Goal: Information Seeking & Learning: Check status

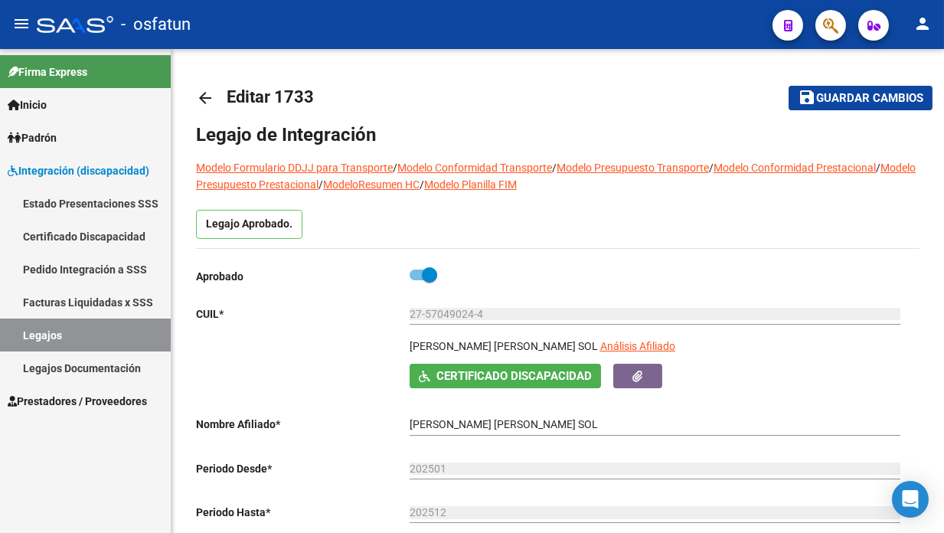
click at [105, 400] on span "Prestadores / Proveedores" at bounding box center [77, 401] width 139 height 17
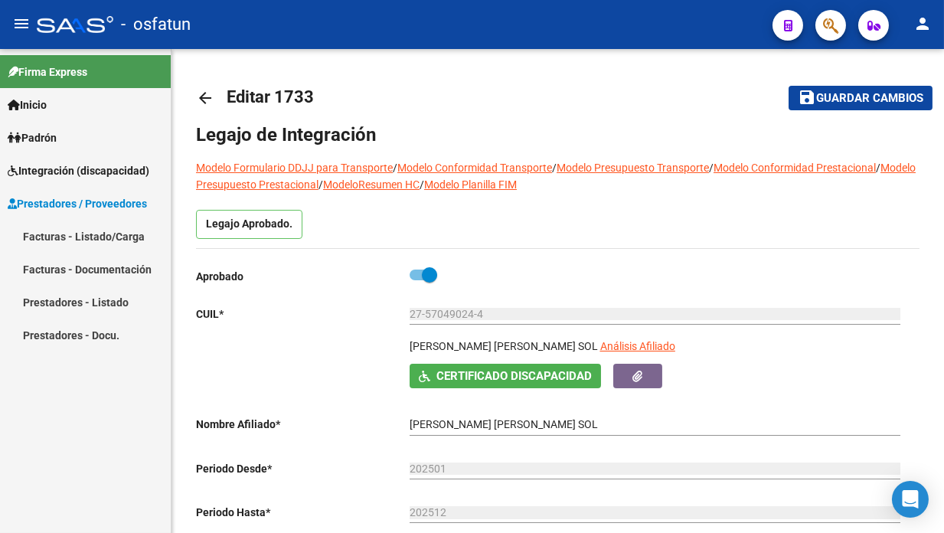
click at [73, 233] on link "Facturas - Listado/Carga" at bounding box center [85, 236] width 171 height 33
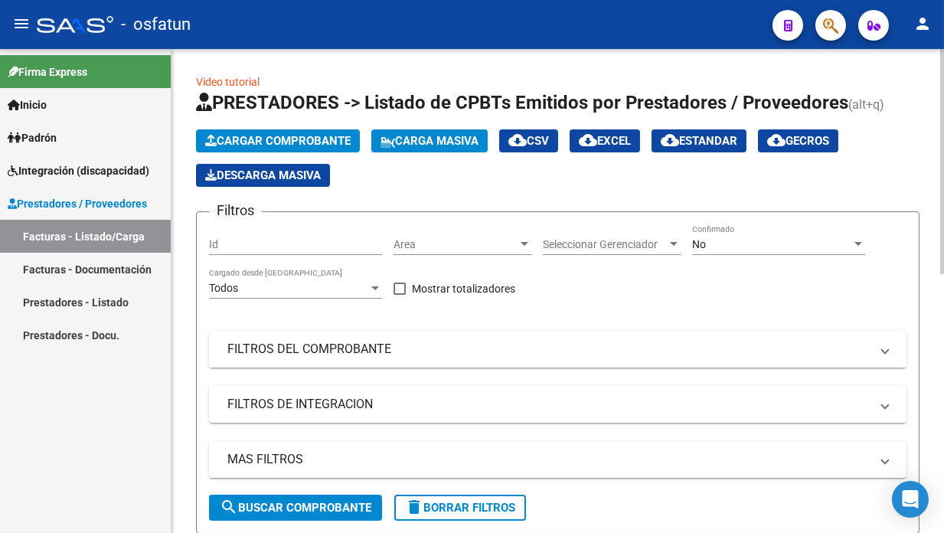
click at [250, 341] on mat-panel-title "FILTROS DEL COMPROBANTE" at bounding box center [548, 349] width 642 height 17
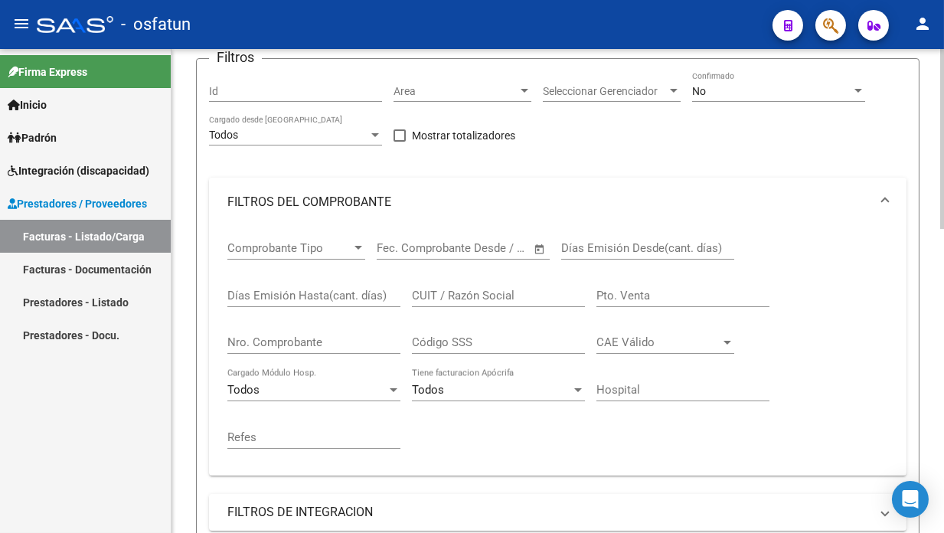
scroll to position [230, 0]
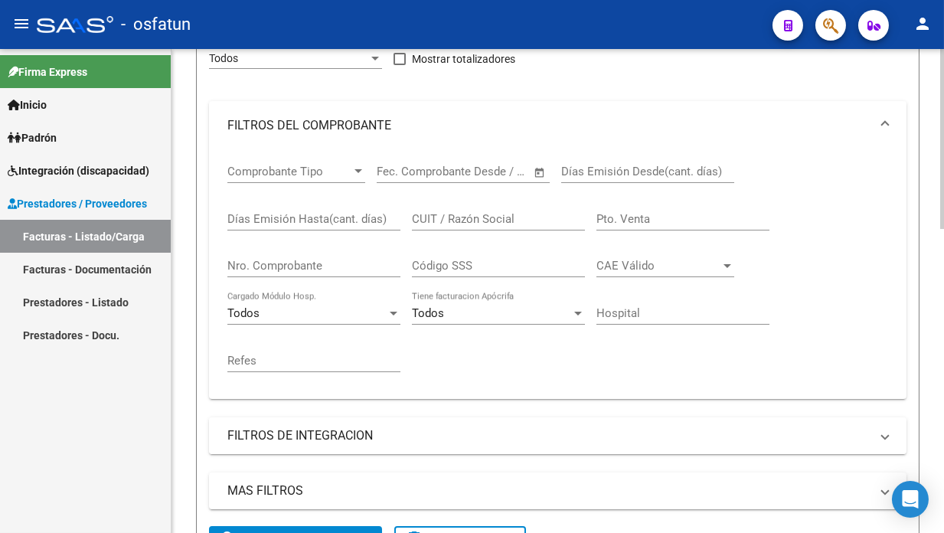
click at [339, 445] on mat-expansion-panel-header "FILTROS DE INTEGRACION" at bounding box center [557, 435] width 697 height 37
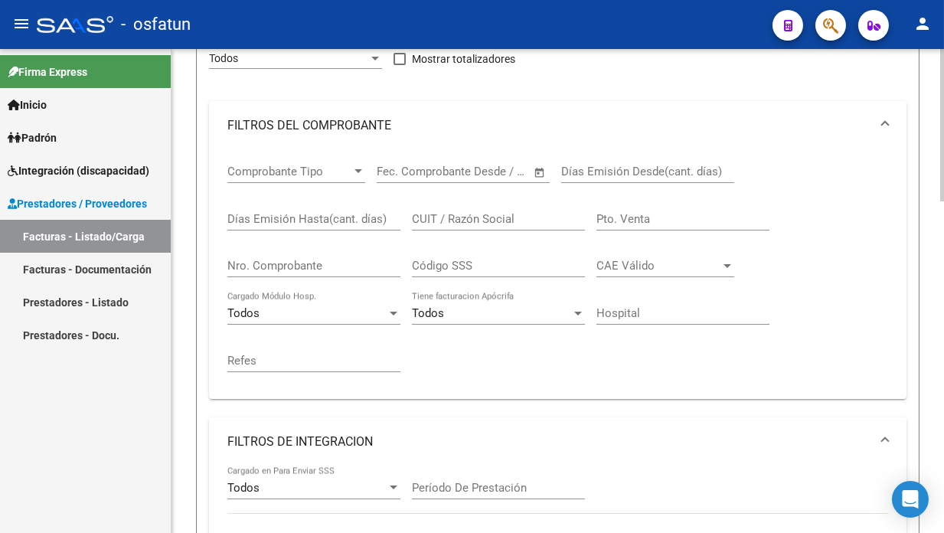
click at [314, 445] on mat-panel-title "FILTROS DE INTEGRACION" at bounding box center [548, 441] width 642 height 17
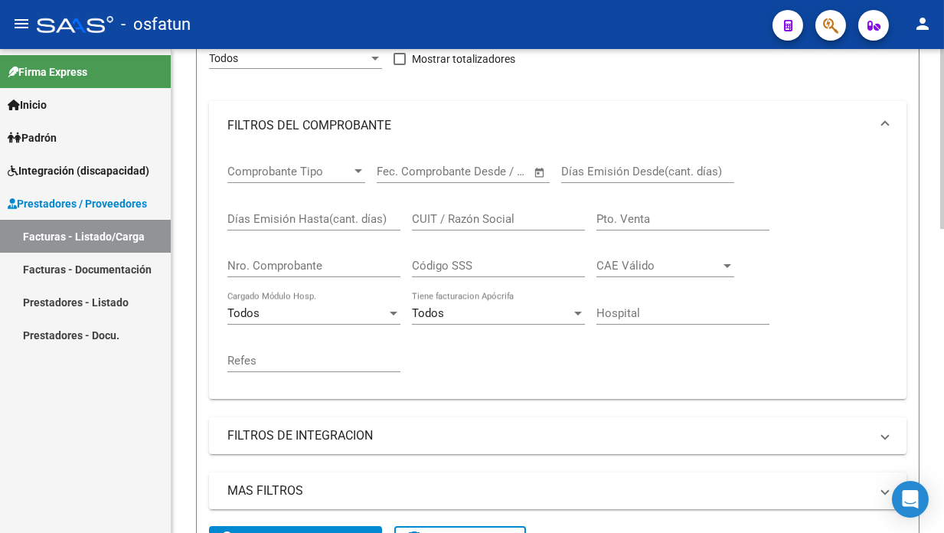
scroll to position [153, 0]
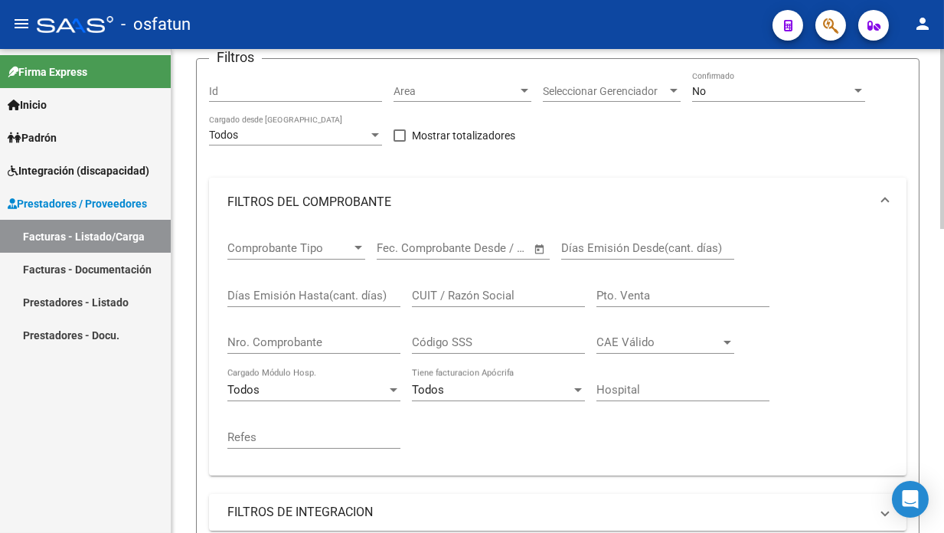
click at [303, 191] on mat-expansion-panel-header "FILTROS DEL COMPROBANTE" at bounding box center [557, 202] width 697 height 49
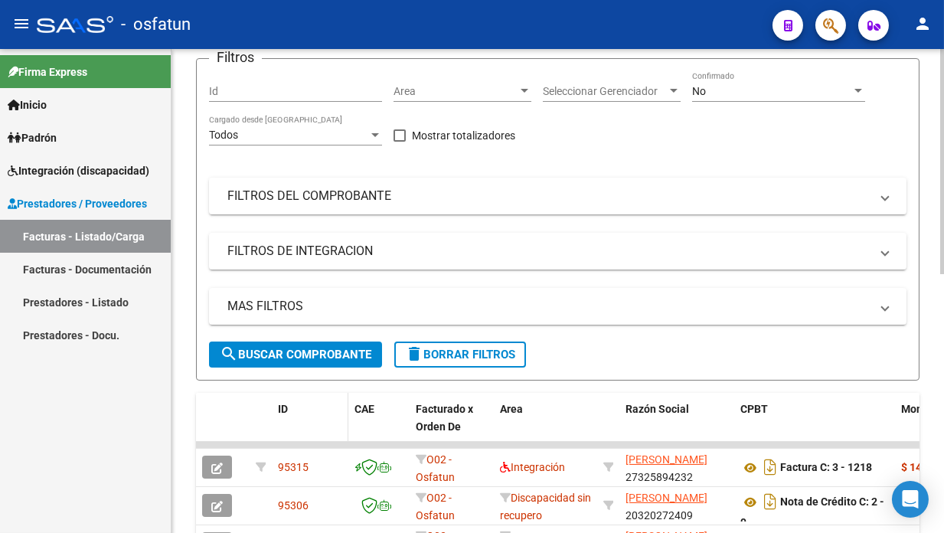
scroll to position [0, 0]
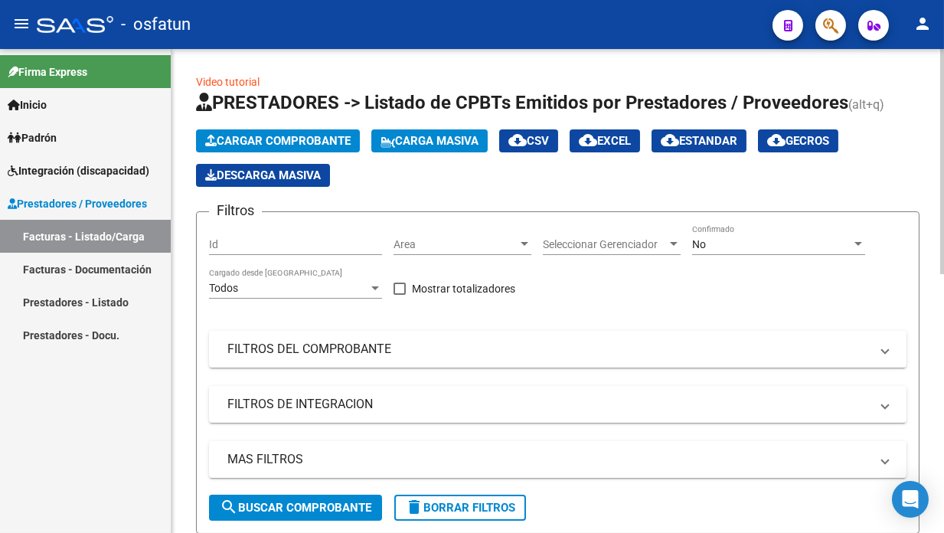
click at [526, 246] on div at bounding box center [524, 244] width 14 height 12
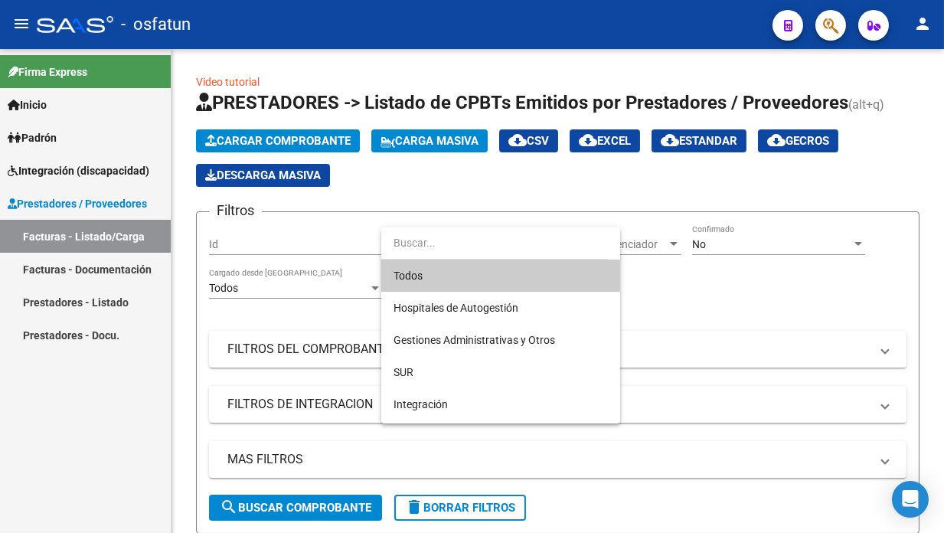
click at [481, 278] on span "Todos" at bounding box center [500, 275] width 214 height 32
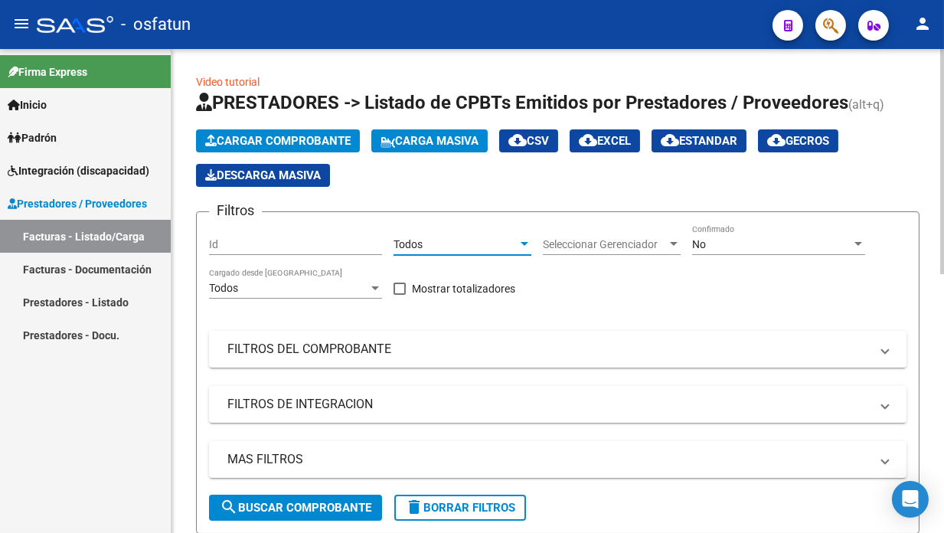
click at [670, 240] on div at bounding box center [674, 244] width 14 height 12
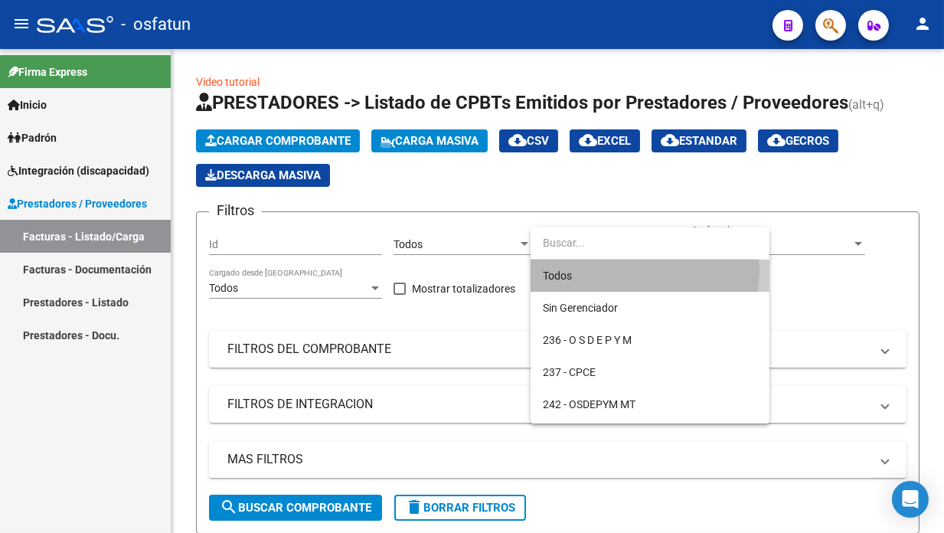
click at [618, 269] on span "Todos" at bounding box center [650, 275] width 214 height 32
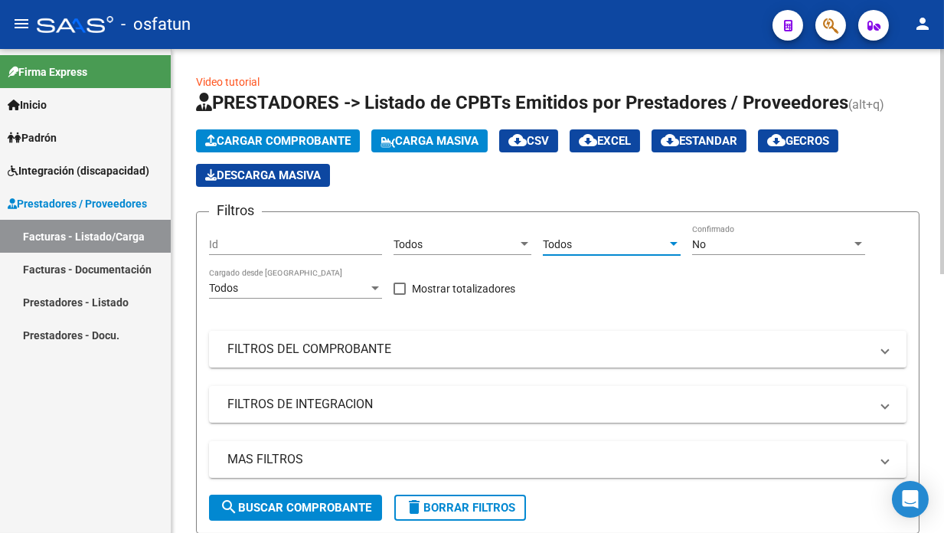
click at [787, 240] on div "No" at bounding box center [771, 244] width 159 height 13
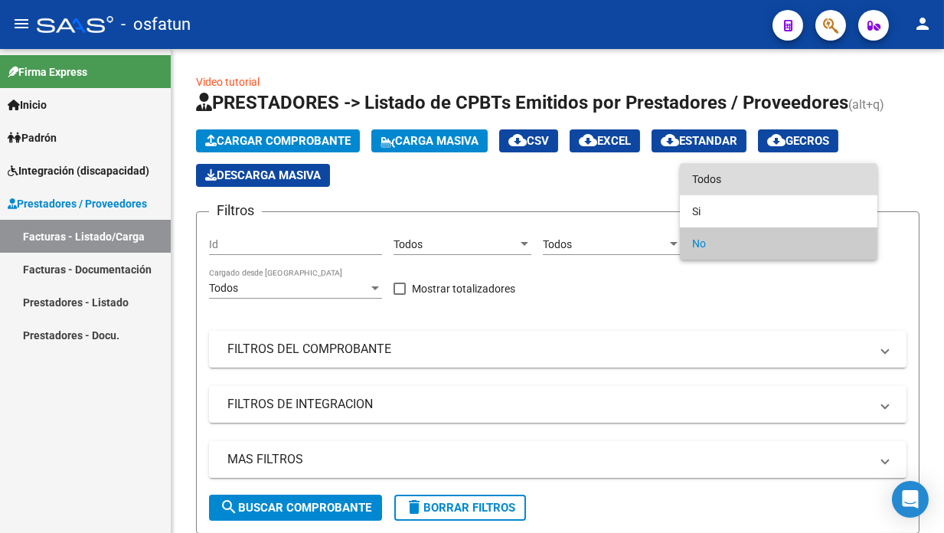
click at [749, 194] on span "Todos" at bounding box center [778, 179] width 173 height 32
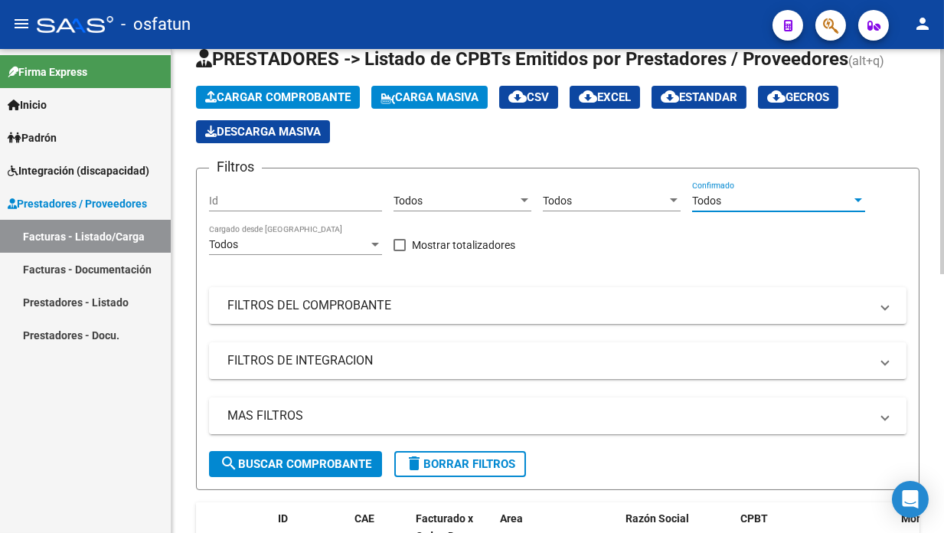
scroll to position [77, 0]
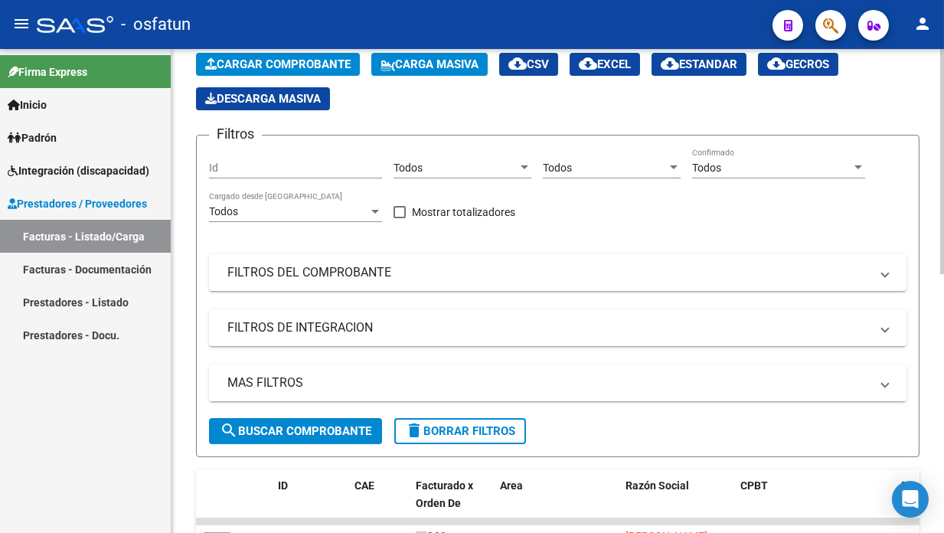
click at [274, 377] on mat-panel-title "MAS FILTROS" at bounding box center [548, 382] width 642 height 17
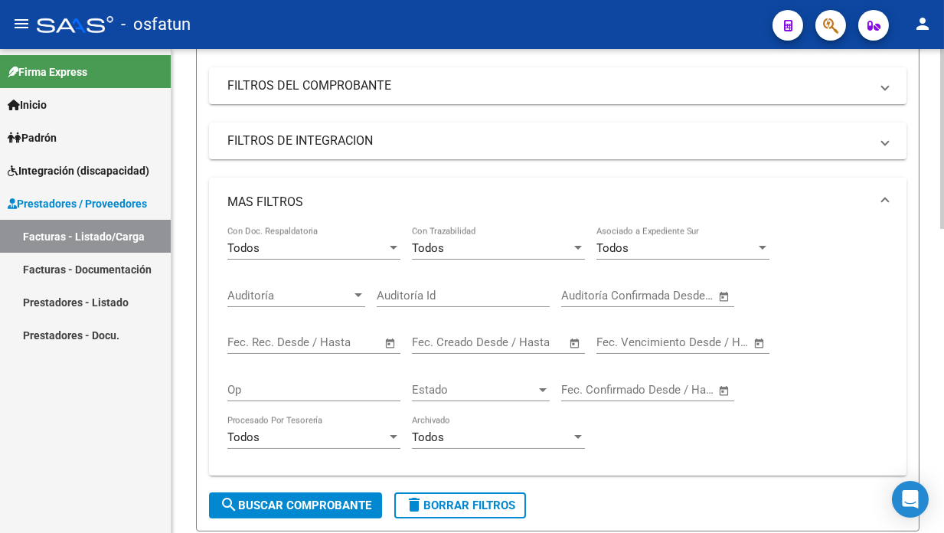
scroll to position [230, 0]
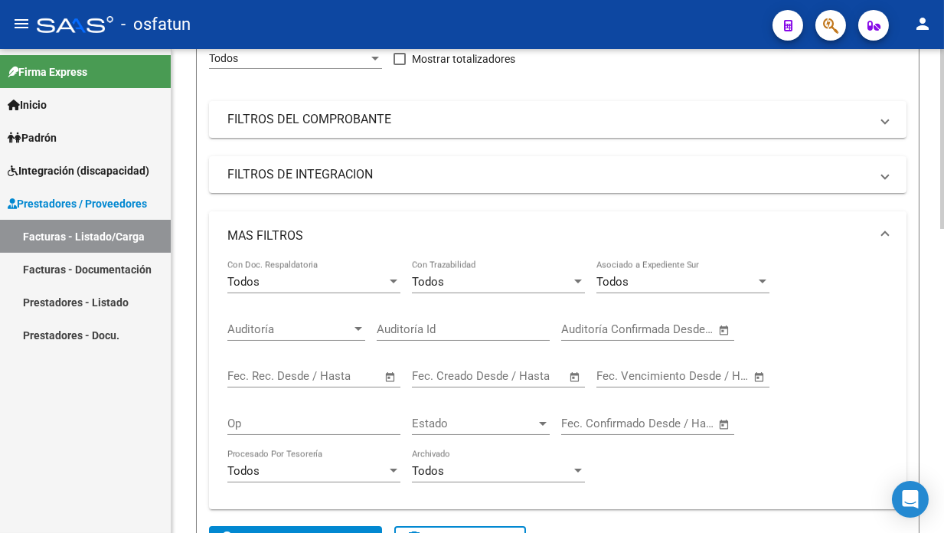
click at [422, 228] on mat-panel-title "MAS FILTROS" at bounding box center [548, 235] width 642 height 17
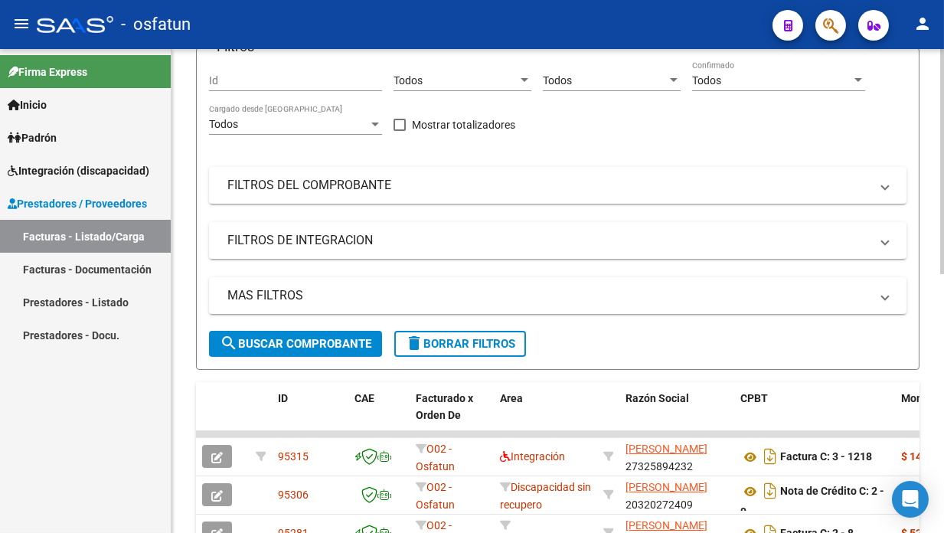
scroll to position [0, 0]
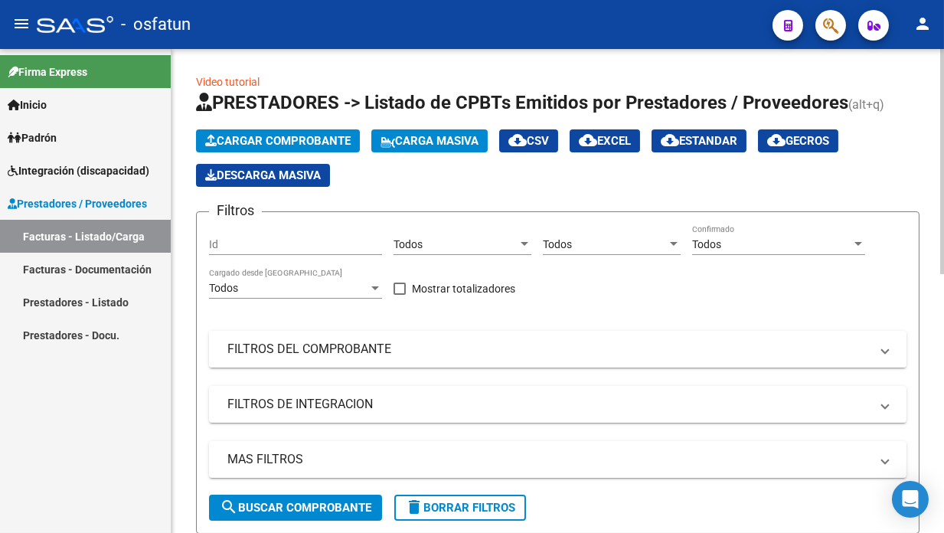
click at [393, 350] on mat-panel-title "FILTROS DEL COMPROBANTE" at bounding box center [548, 349] width 642 height 17
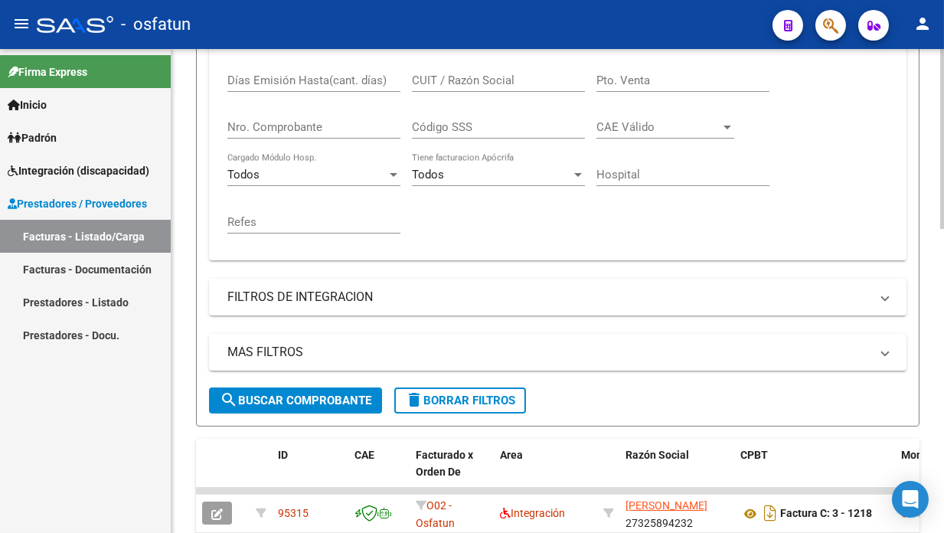
scroll to position [383, 0]
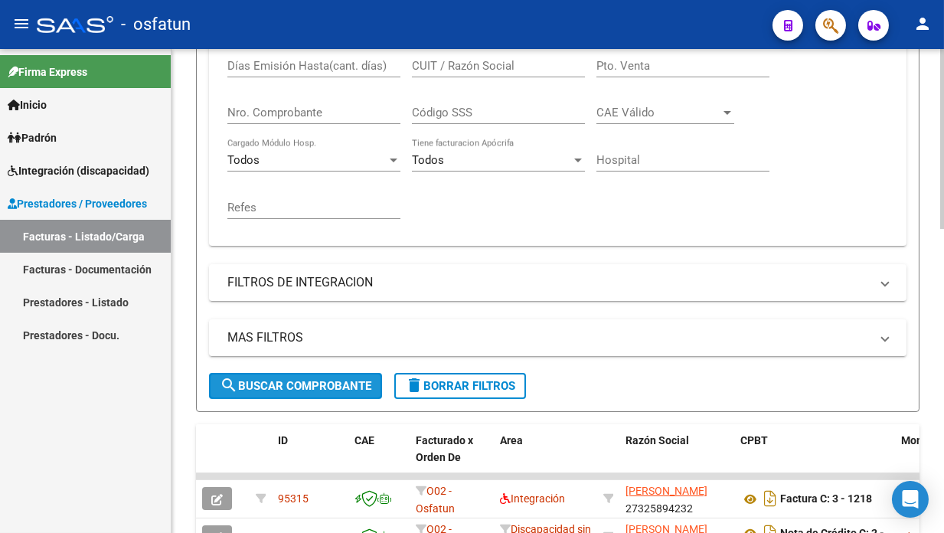
click at [334, 392] on span "search Buscar Comprobante" at bounding box center [296, 386] width 152 height 14
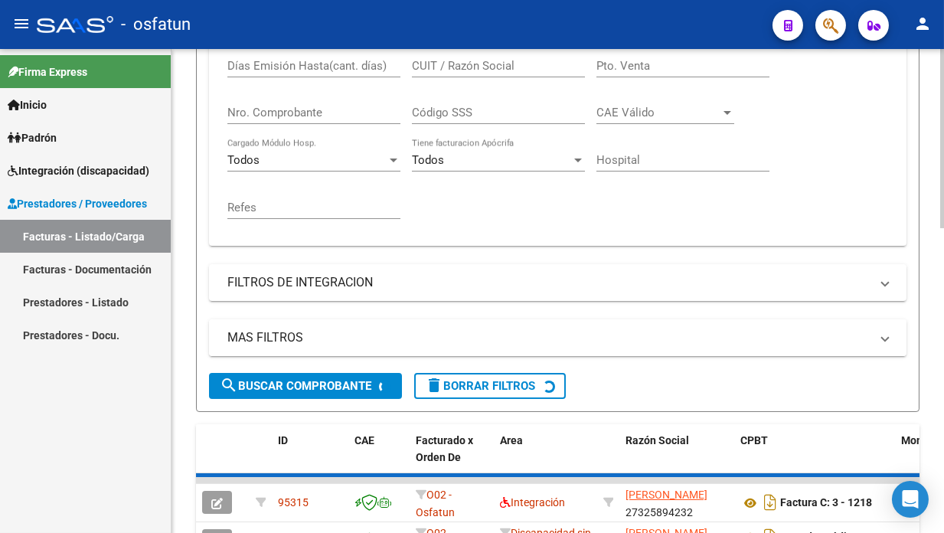
click at [320, 341] on mat-panel-title "MAS FILTROS" at bounding box center [548, 337] width 642 height 17
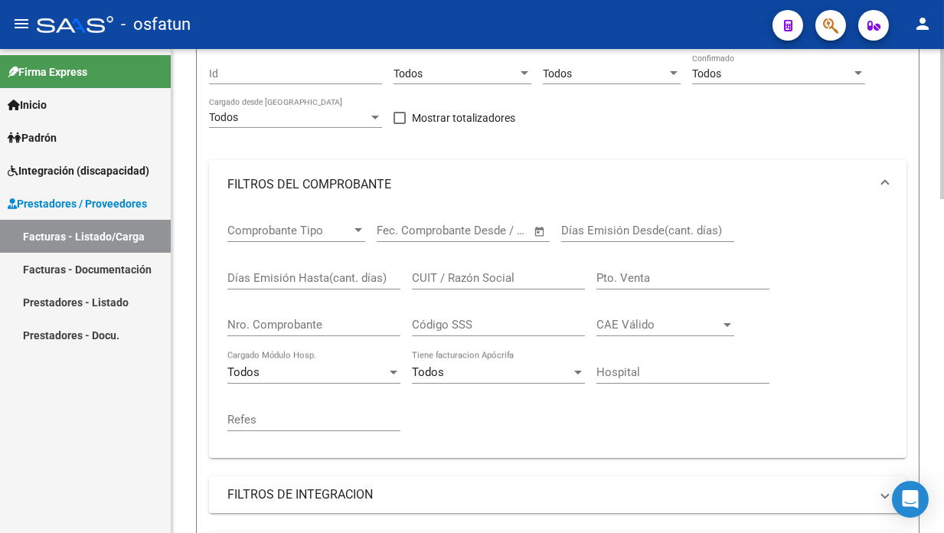
scroll to position [153, 0]
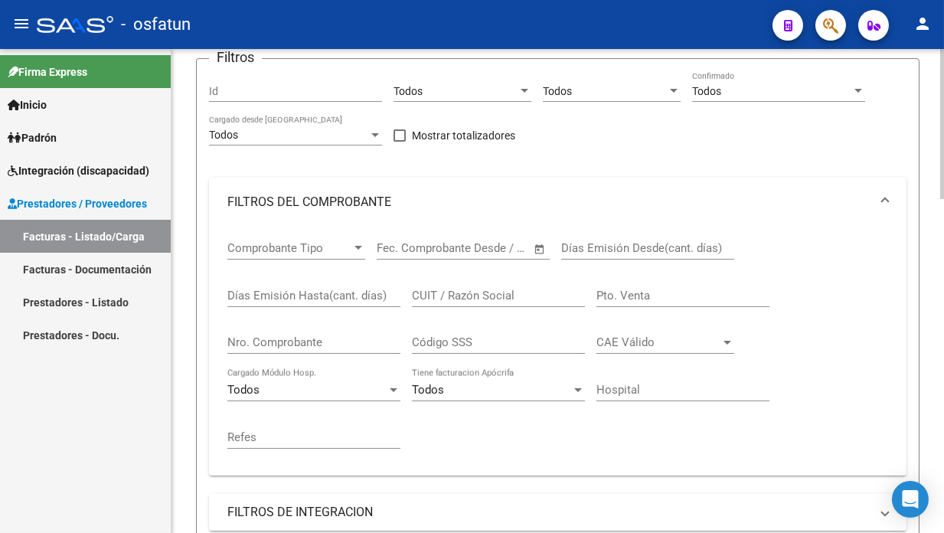
click at [328, 511] on mat-panel-title "FILTROS DE INTEGRACION" at bounding box center [548, 512] width 642 height 17
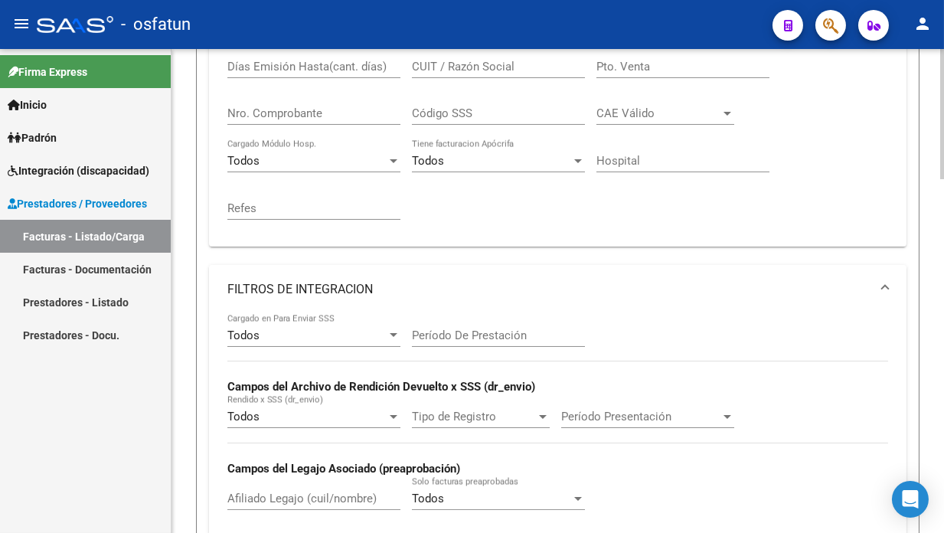
scroll to position [383, 0]
click at [394, 287] on mat-panel-title "FILTROS DE INTEGRACION" at bounding box center [548, 288] width 642 height 17
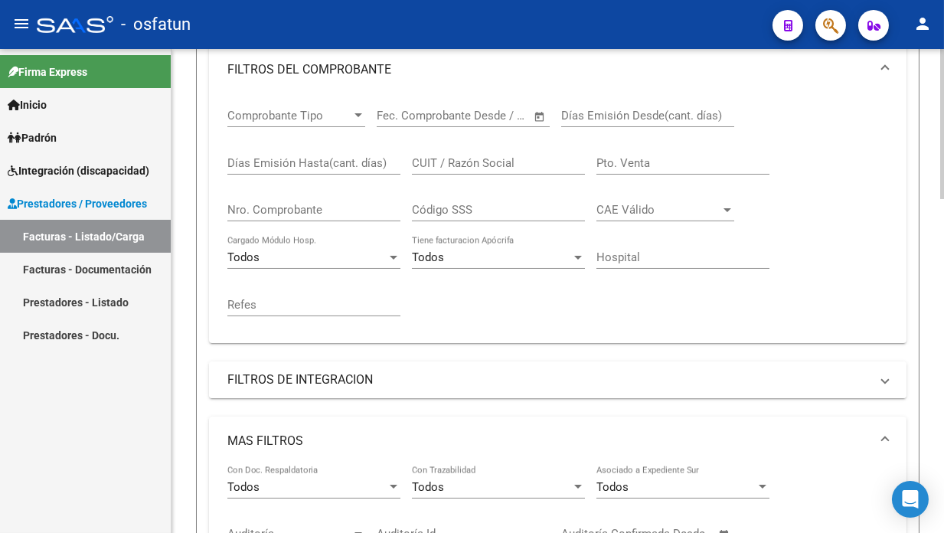
scroll to position [153, 0]
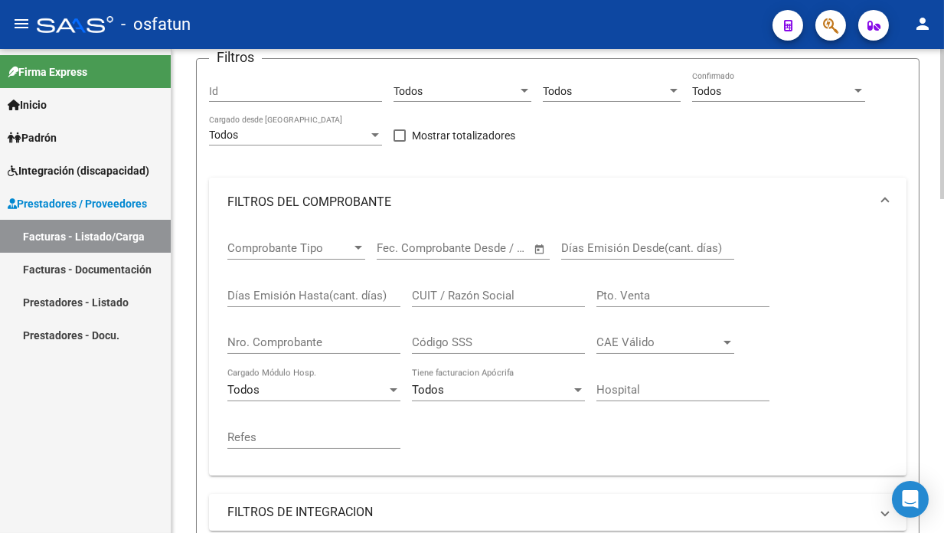
click at [425, 199] on mat-panel-title "FILTROS DEL COMPROBANTE" at bounding box center [548, 202] width 642 height 17
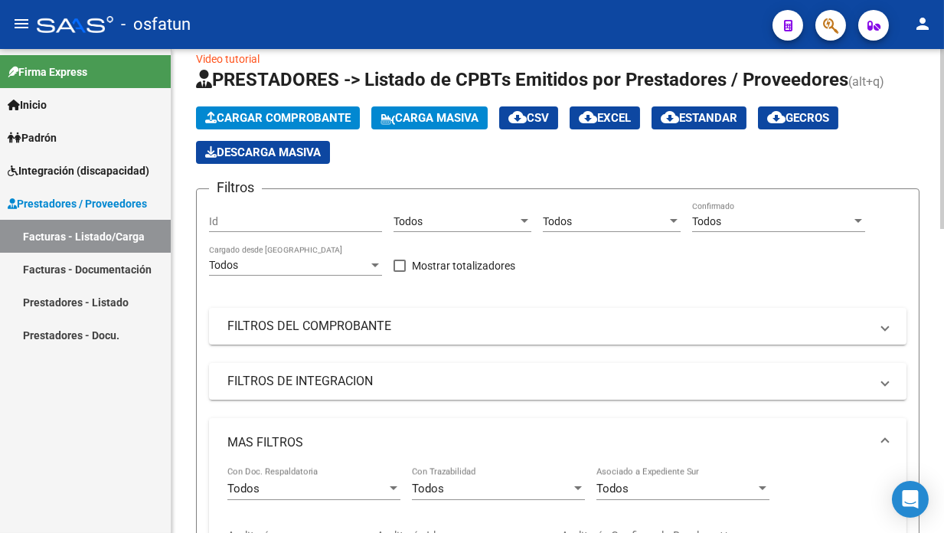
scroll to position [0, 0]
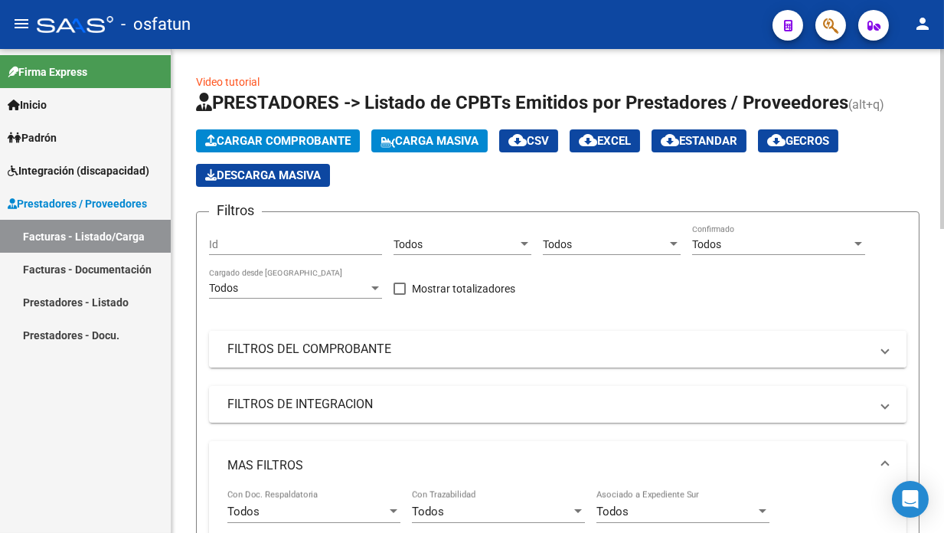
click at [323, 343] on mat-panel-title "FILTROS DEL COMPROBANTE" at bounding box center [548, 349] width 642 height 17
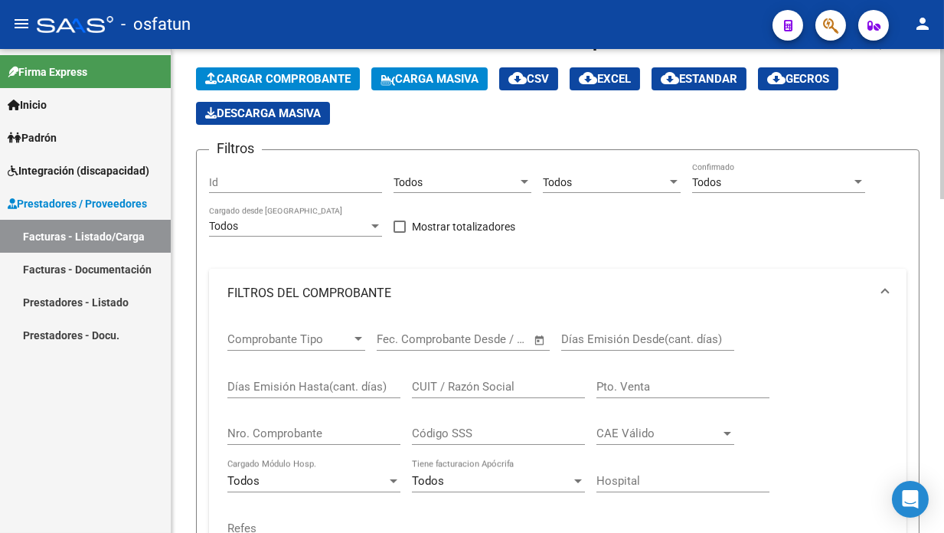
scroll to position [153, 0]
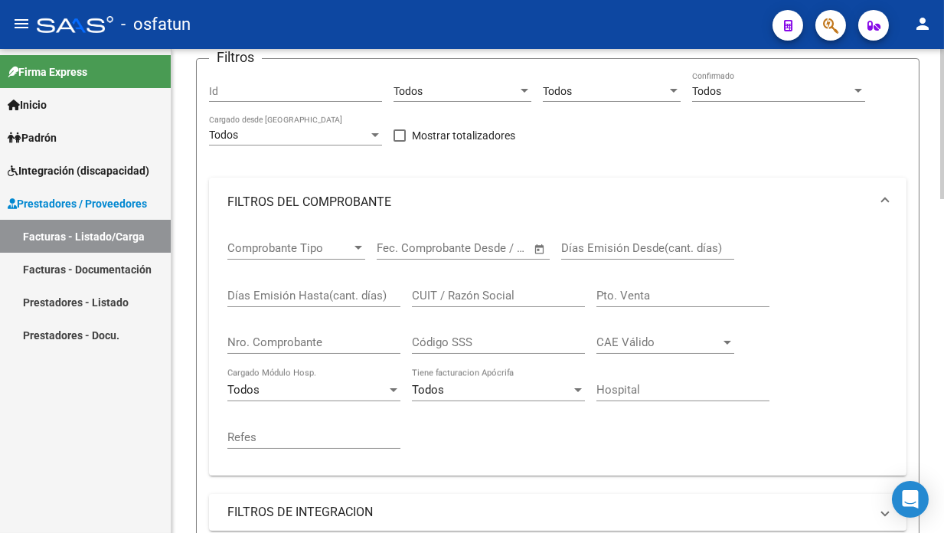
click at [480, 321] on div "Código SSS" at bounding box center [498, 337] width 173 height 33
click at [474, 308] on div "CUIT / Razón Social" at bounding box center [498, 297] width 173 height 47
click at [472, 294] on input "CUIT / Razón Social" at bounding box center [498, 295] width 173 height 14
paste input "27928429429"
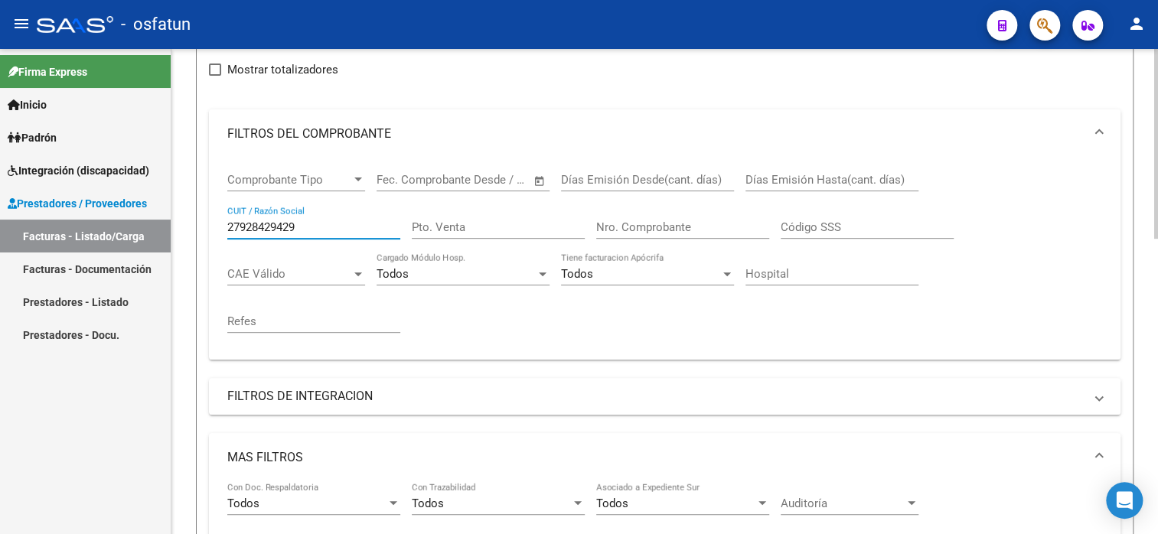
scroll to position [0, 0]
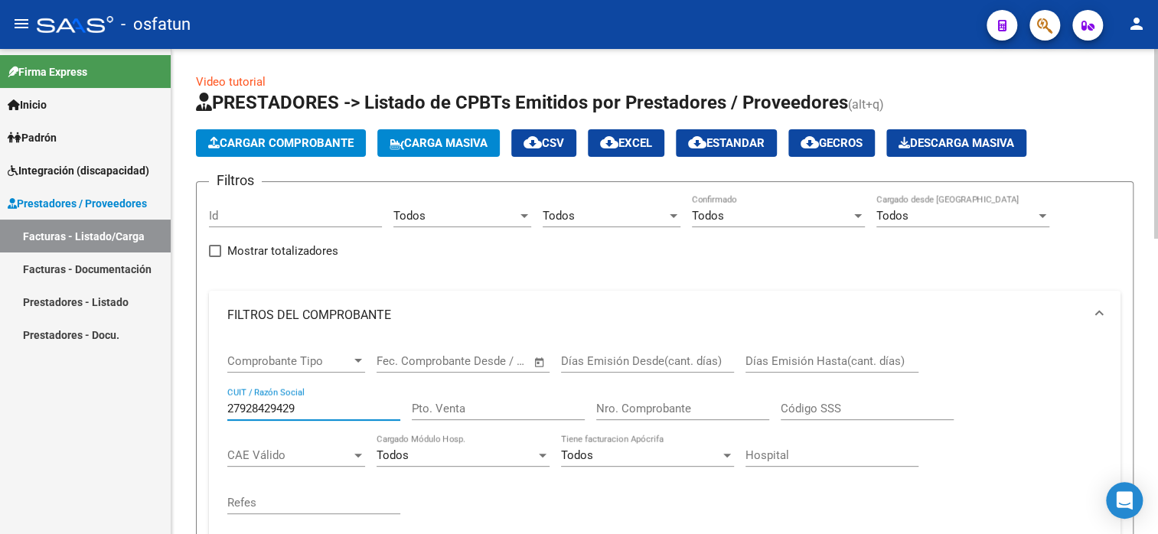
drag, startPoint x: 319, startPoint y: 412, endPoint x: 226, endPoint y: 416, distance: 93.5
click at [226, 416] on div "Comprobante Tipo Comprobante Tipo Fecha inicio – Fecha fin Fec. Comprobante Des…" at bounding box center [664, 440] width 911 height 201
paste input "243248251"
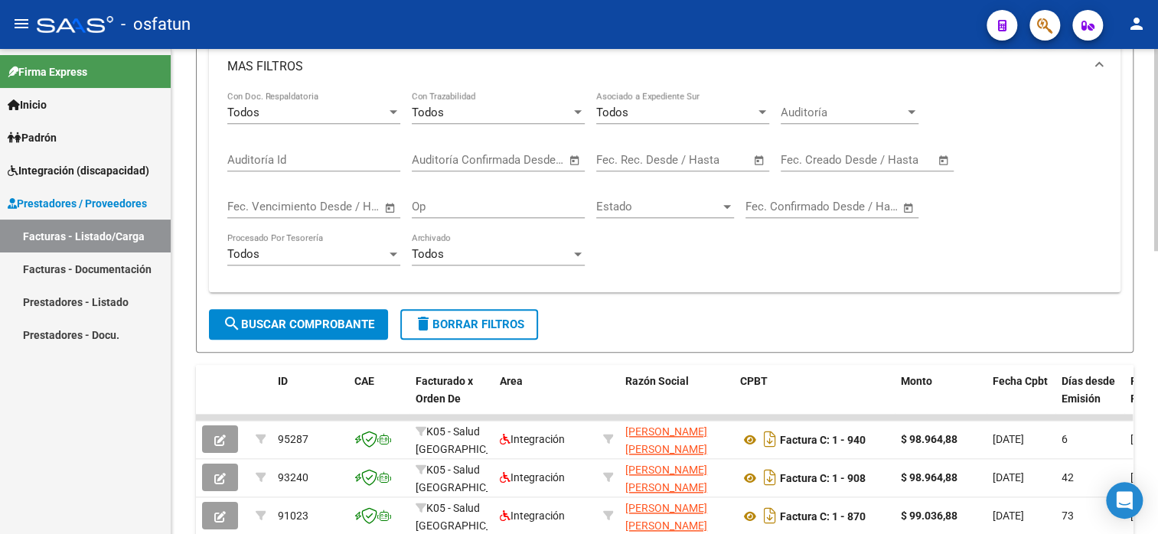
scroll to position [677, 0]
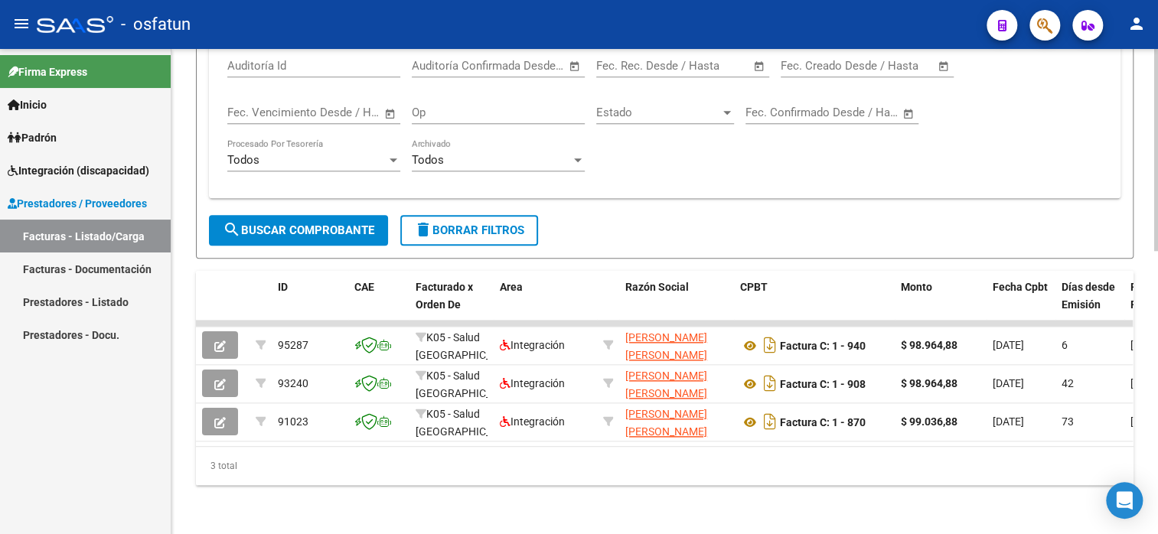
click at [435, 472] on div "3 total" at bounding box center [664, 466] width 937 height 38
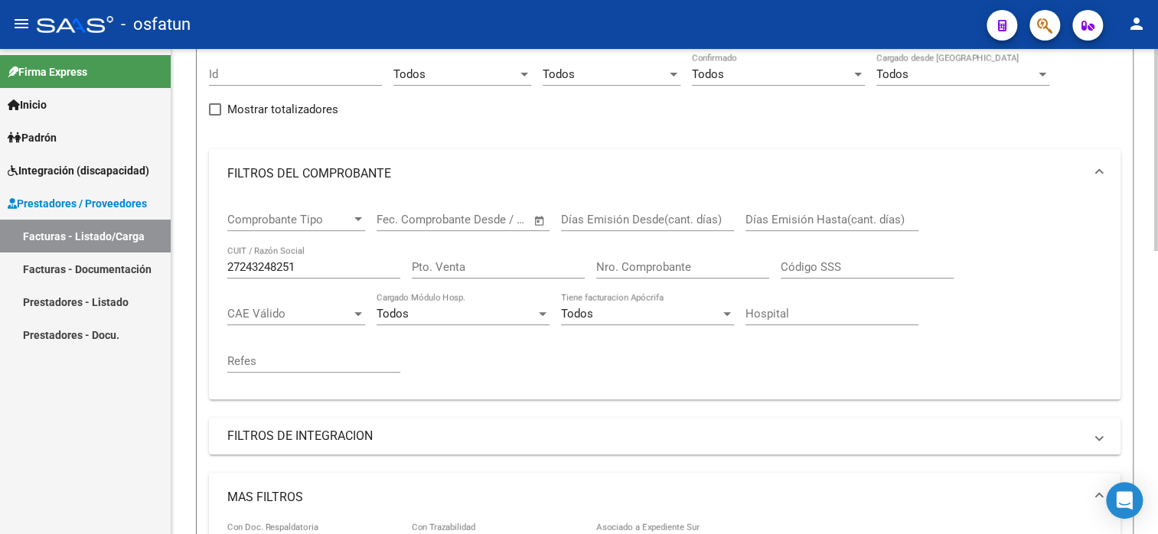
scroll to position [0, 0]
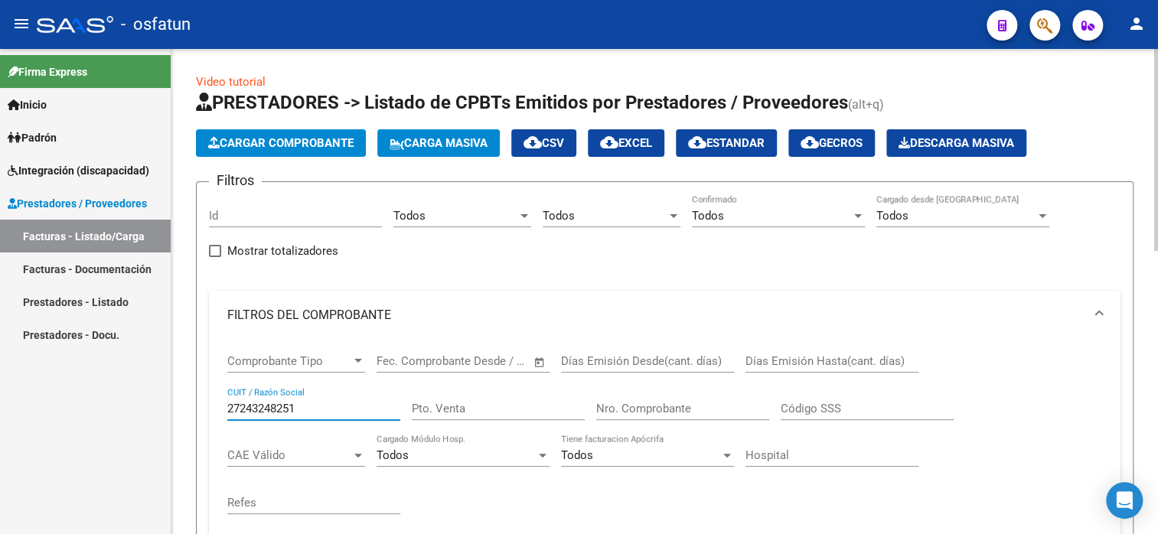
drag, startPoint x: 308, startPoint y: 404, endPoint x: 216, endPoint y: 405, distance: 92.6
click at [216, 405] on div "Comprobante Tipo Comprobante Tipo Fecha inicio – Fecha fin Fec. Comprobante Des…" at bounding box center [664, 440] width 911 height 201
paste input "0363507779"
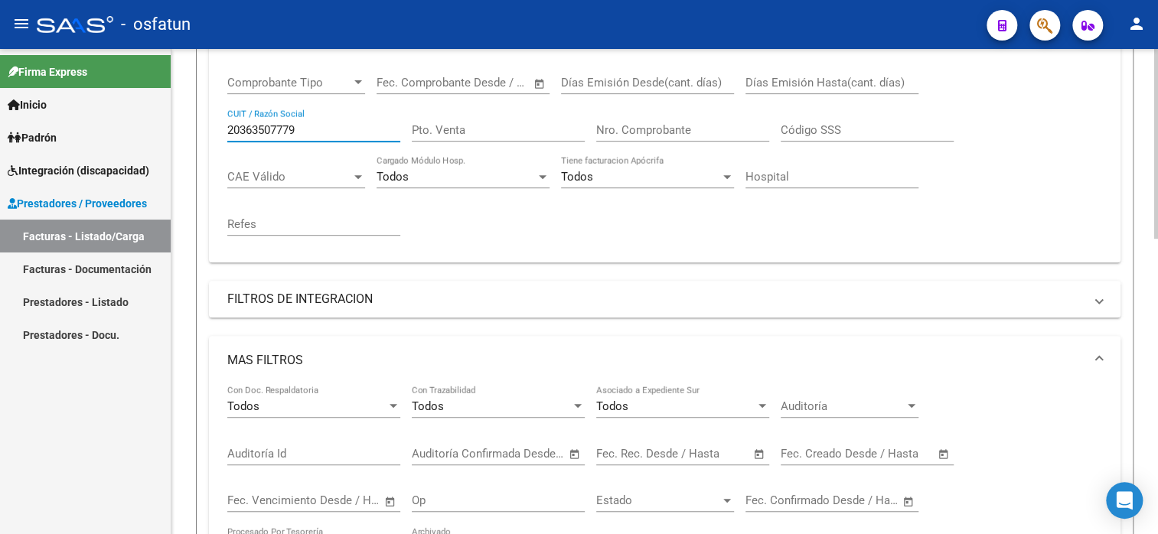
scroll to position [230, 0]
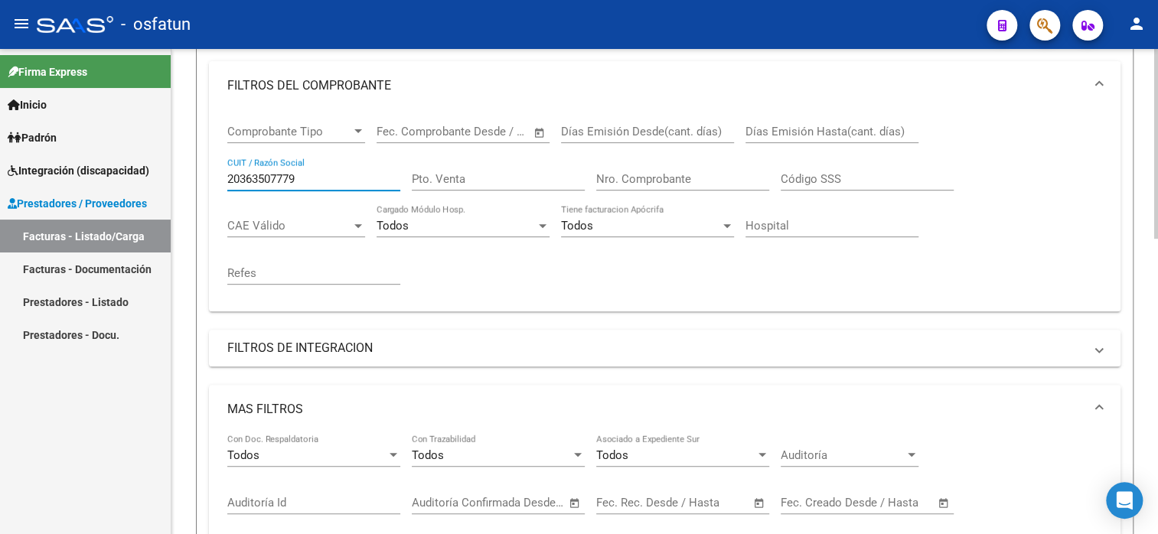
drag, startPoint x: 298, startPoint y: 182, endPoint x: 190, endPoint y: 177, distance: 108.8
click at [190, 177] on div "Video tutorial PRESTADORES -> Listado de CPBTs Emitidos por Prestadores / Prove…" at bounding box center [664, 433] width 986 height 1228
paste input "7364250733"
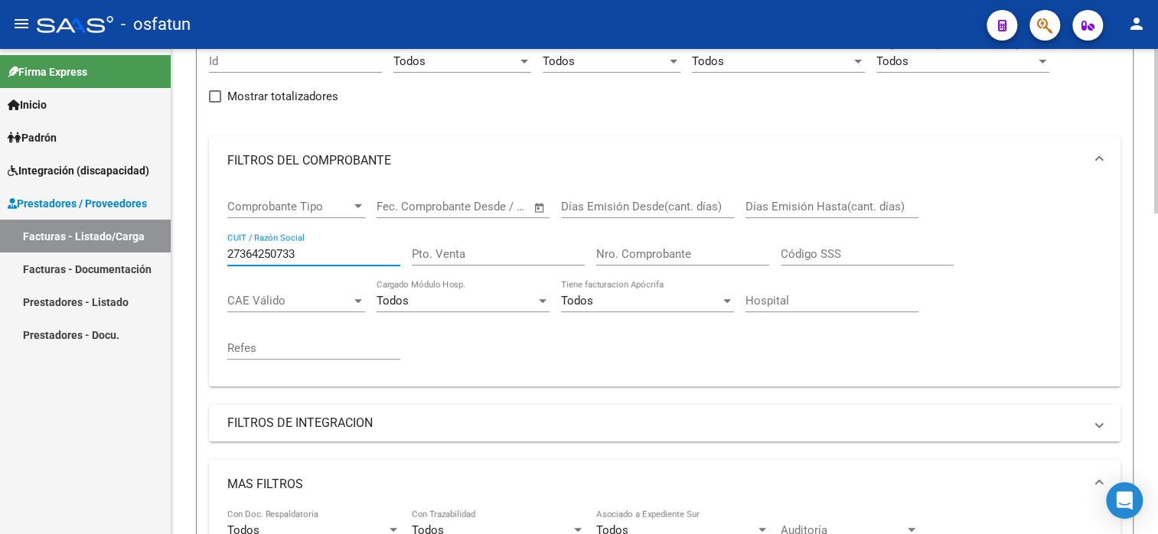
scroll to position [153, 0]
drag, startPoint x: 306, startPoint y: 255, endPoint x: 228, endPoint y: 249, distance: 78.3
click at [228, 249] on input "27364250733" at bounding box center [313, 256] width 173 height 14
paste input "92299349"
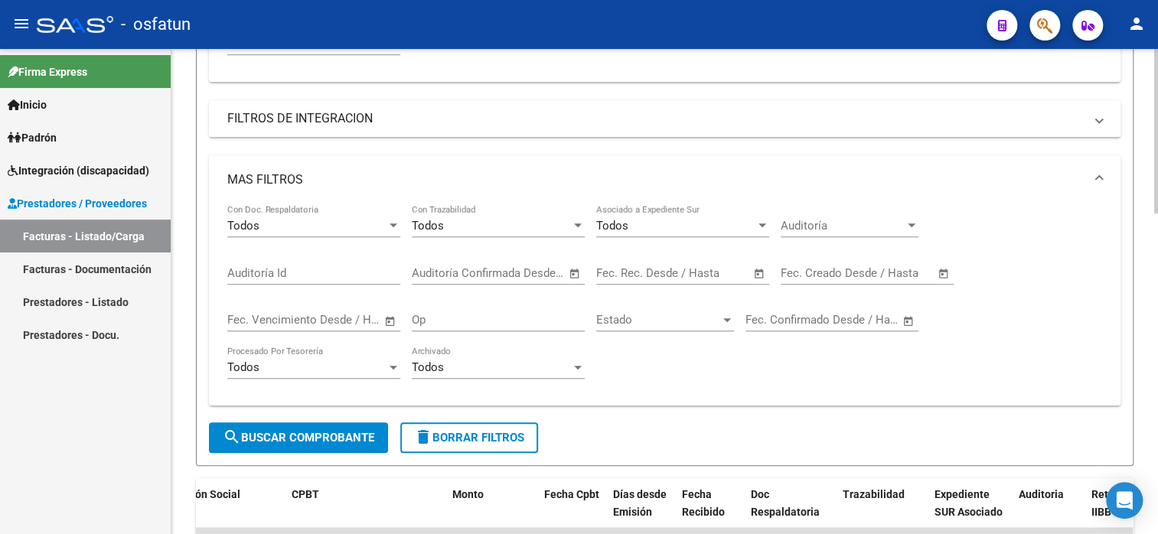
scroll to position [689, 0]
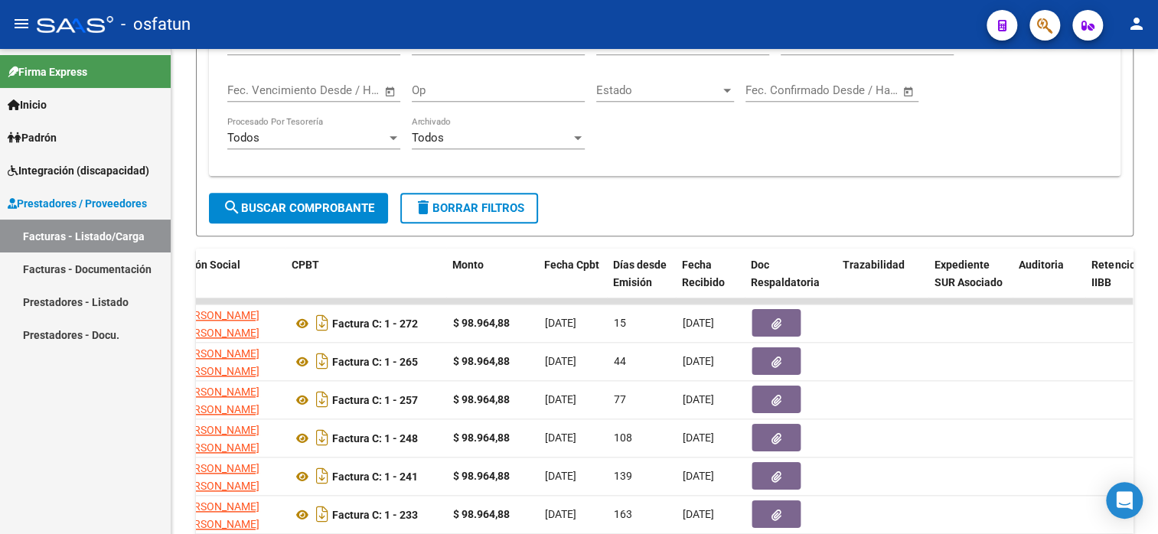
click at [159, 359] on div "Firma Express Inicio Calendario SSS Instructivos Contacto OS Padrón Análisis Af…" at bounding box center [85, 291] width 171 height 485
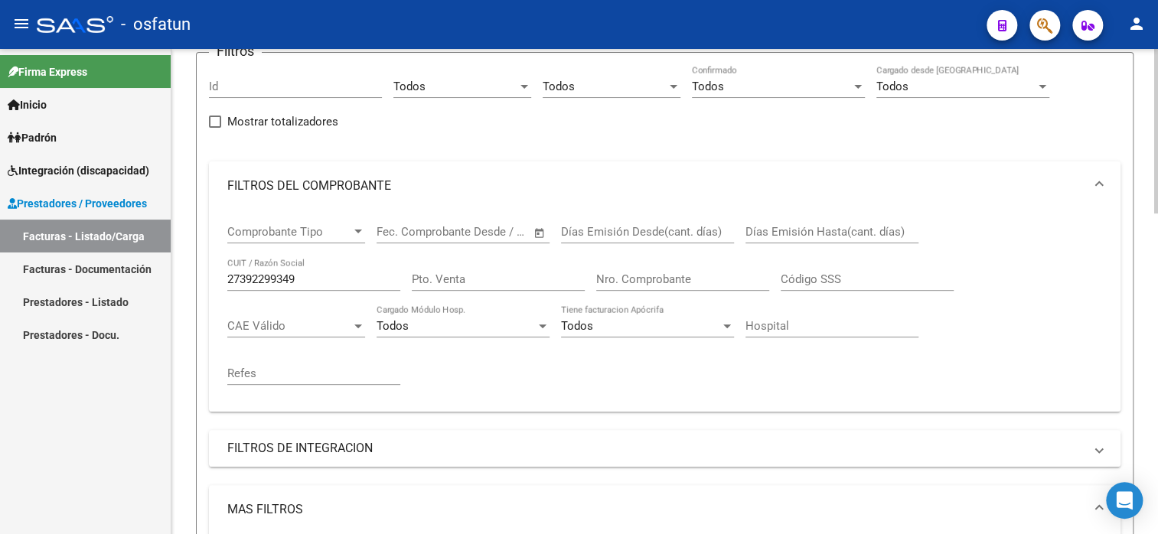
scroll to position [104, 0]
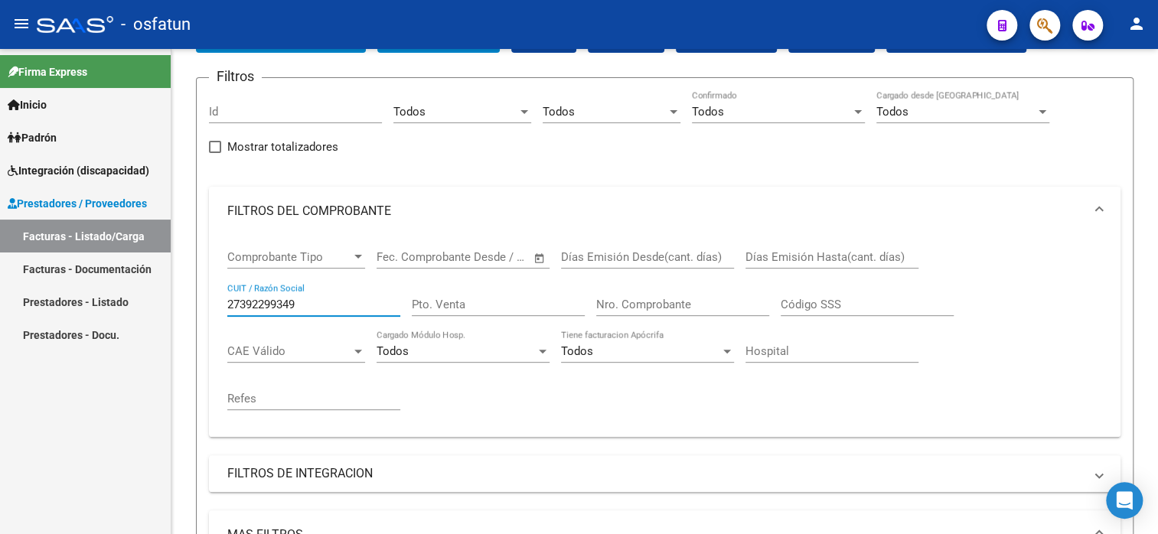
drag, startPoint x: 309, startPoint y: 305, endPoint x: 158, endPoint y: 301, distance: 150.8
click at [158, 301] on mat-sidenav-container "Firma Express Inicio Calendario SSS Instructivos Contacto OS Padrón Análisis Af…" at bounding box center [579, 291] width 1158 height 485
paste input "3329306194"
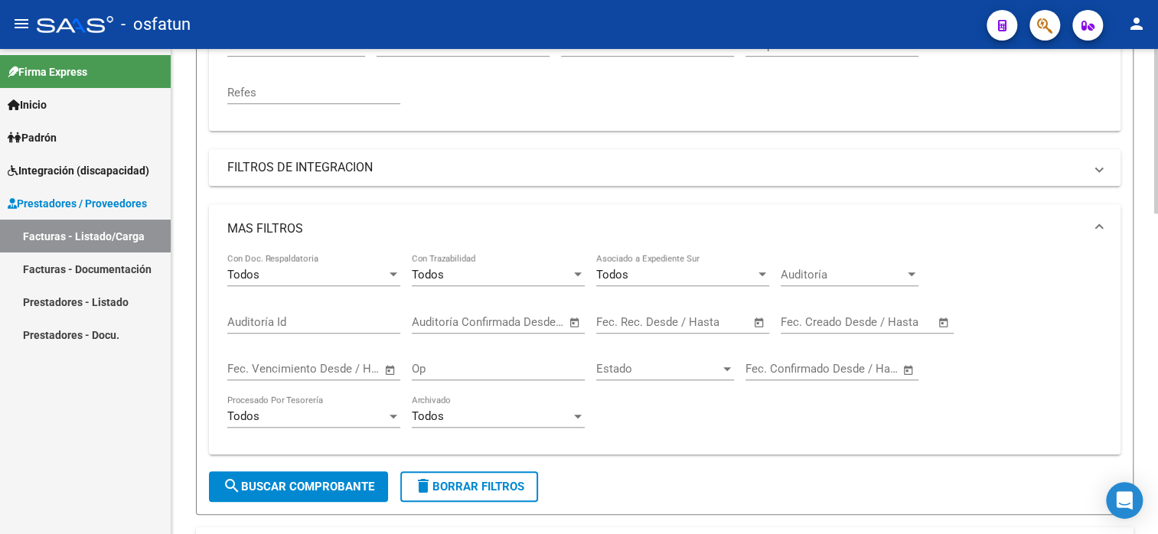
scroll to position [181, 0]
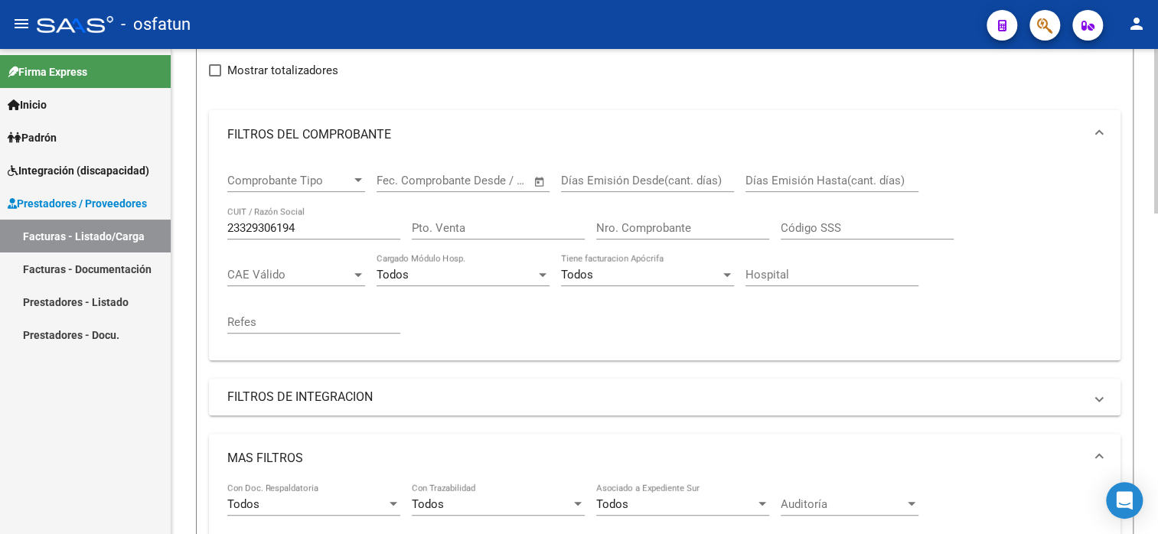
drag, startPoint x: 311, startPoint y: 216, endPoint x: 228, endPoint y: 227, distance: 84.2
click at [228, 227] on div "23329306194 CUIT / Razón Social" at bounding box center [313, 223] width 173 height 33
drag, startPoint x: 307, startPoint y: 225, endPoint x: 198, endPoint y: 233, distance: 109.0
click at [198, 233] on form "Filtros Id Todos Area Todos Seleccionar Gerenciador Todos Confirmado Todos Carg…" at bounding box center [664, 373] width 937 height 744
paste input "7278107723"
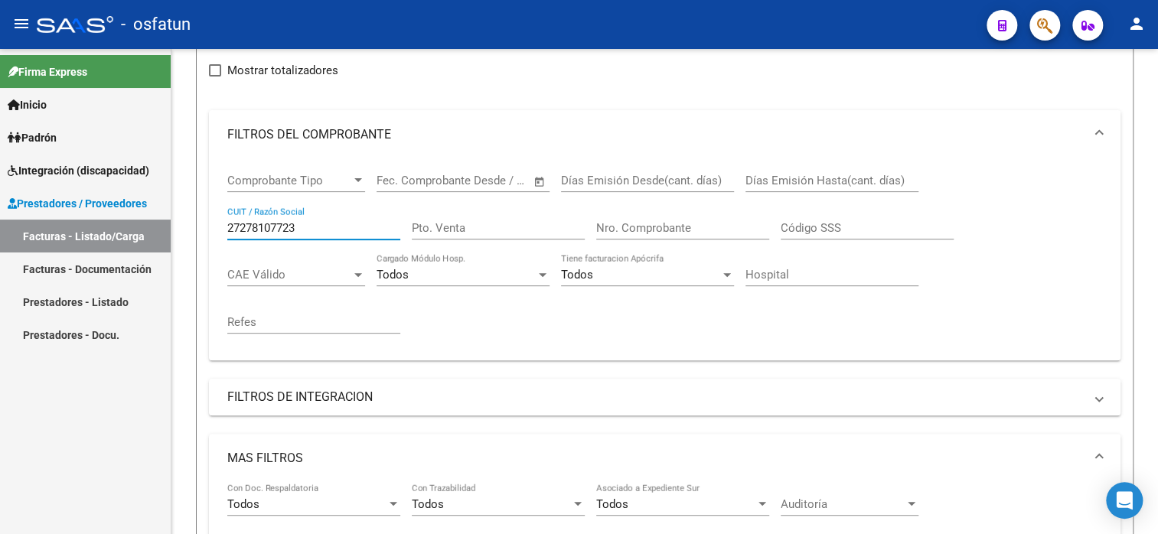
type input "27278107723"
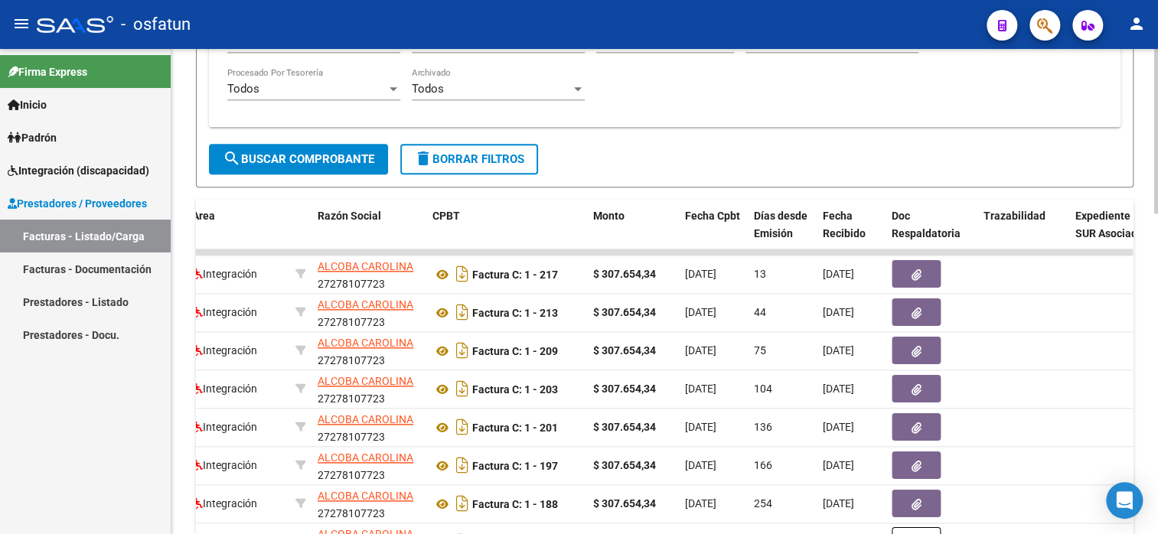
scroll to position [716, 0]
